Goal: Check status: Check status

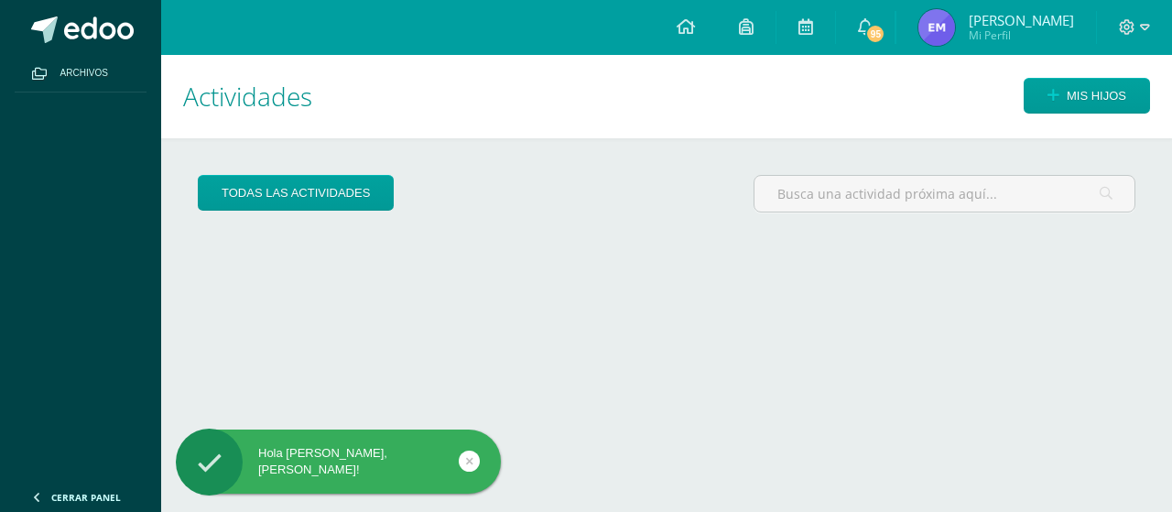
click at [1074, 32] on span "Mi Perfil" at bounding box center [1021, 35] width 105 height 16
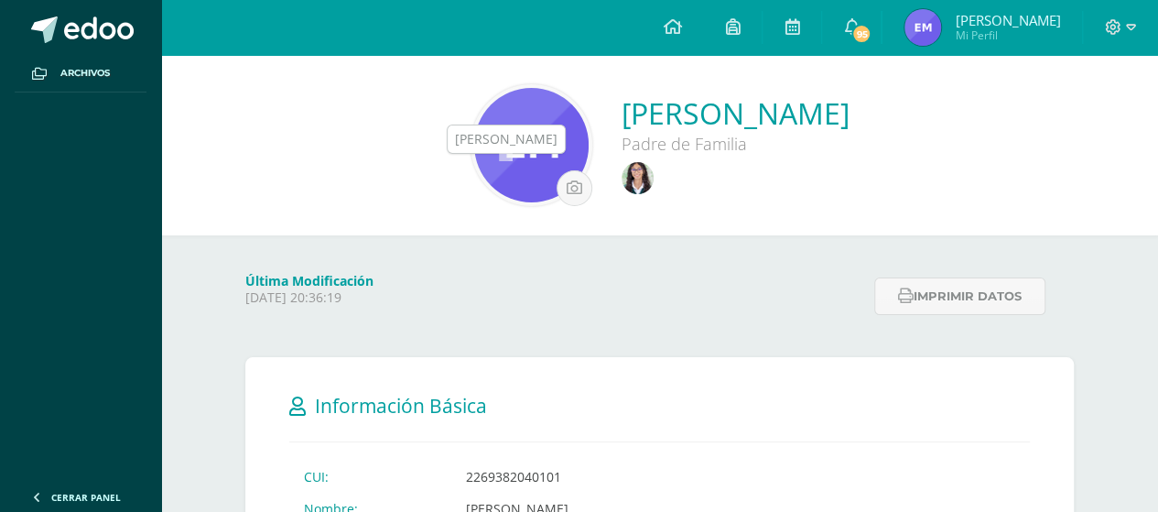
click at [622, 184] on img at bounding box center [638, 178] width 32 height 32
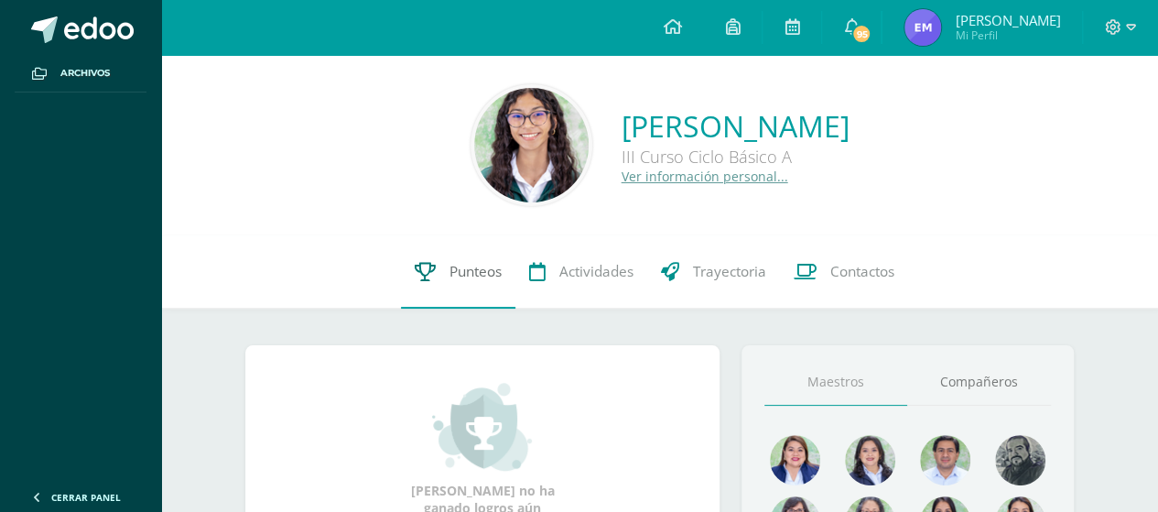
click at [450, 265] on span "Punteos" at bounding box center [475, 271] width 52 height 19
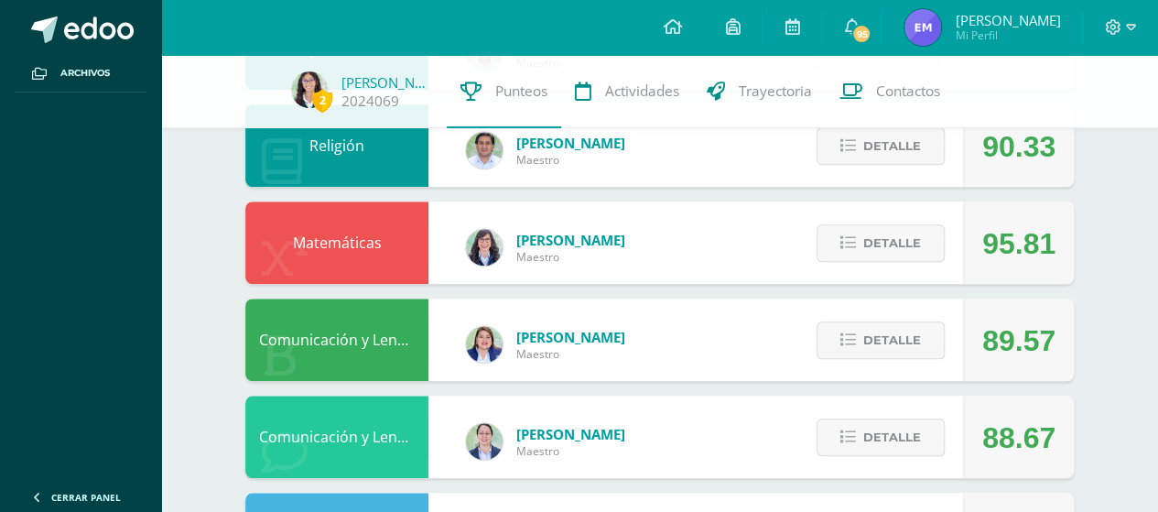
scroll to position [670, 0]
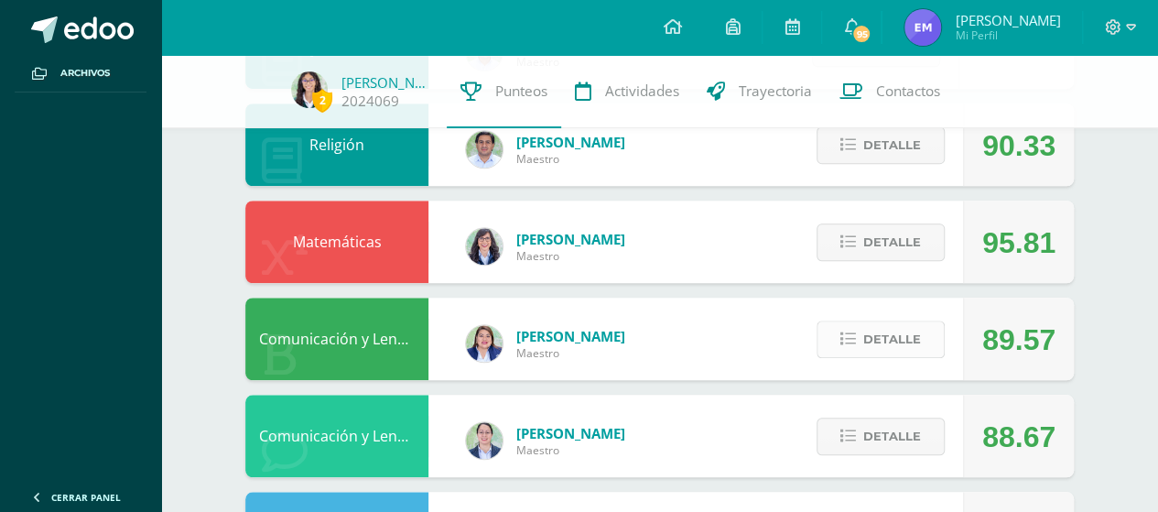
click at [859, 346] on button "Detalle" at bounding box center [881, 339] width 128 height 38
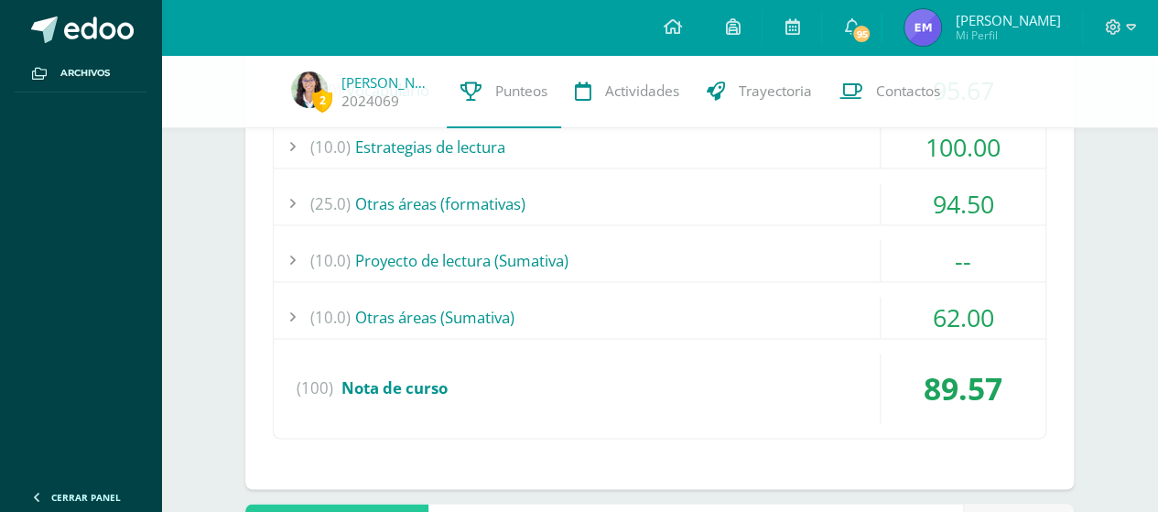
scroll to position [1257, 0]
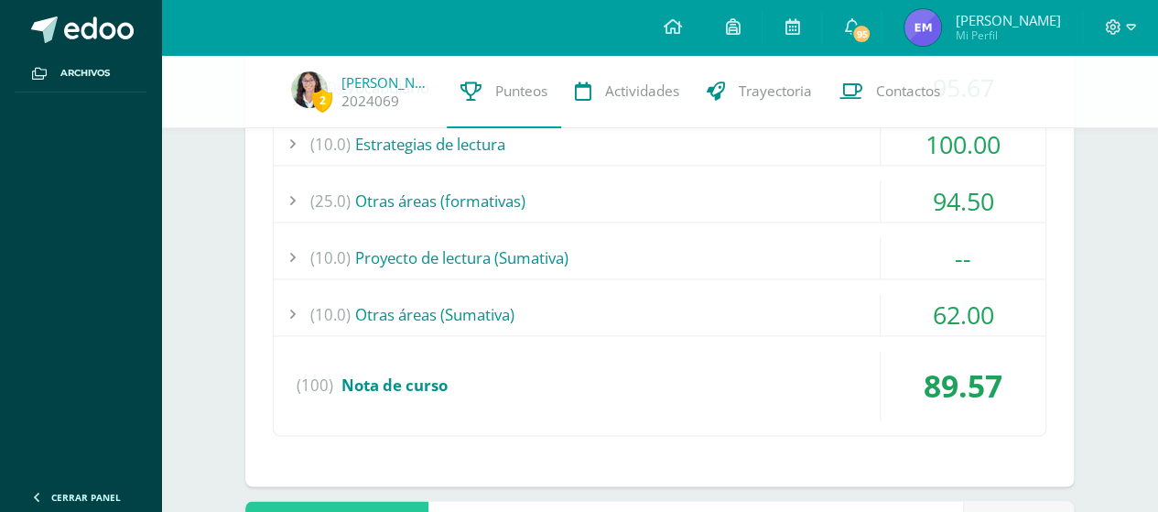
click at [439, 303] on div "(10.0) Otras áreas (Sumativa)" at bounding box center [660, 314] width 772 height 41
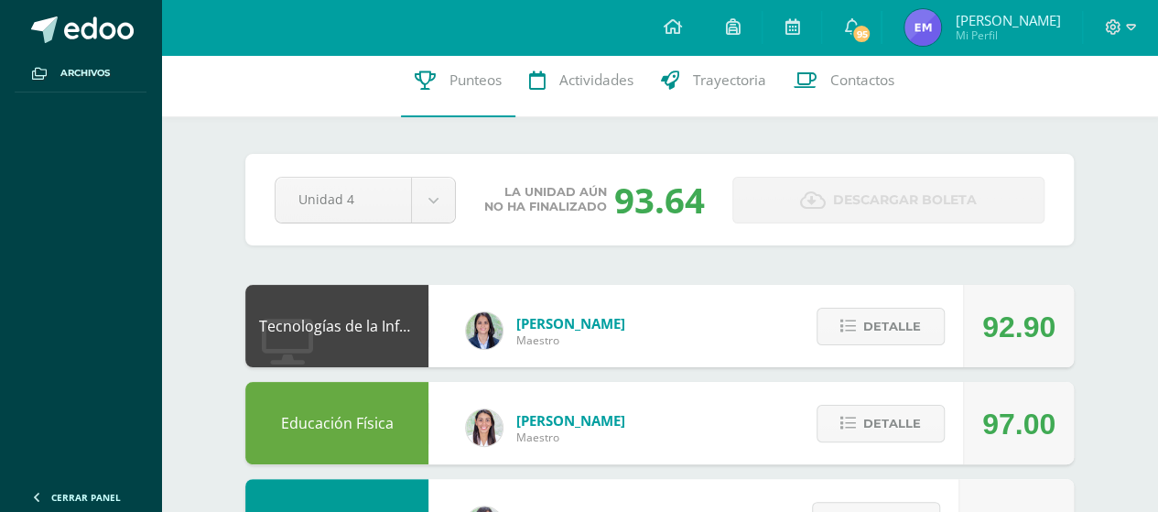
scroll to position [0, 0]
